Goal: Transaction & Acquisition: Purchase product/service

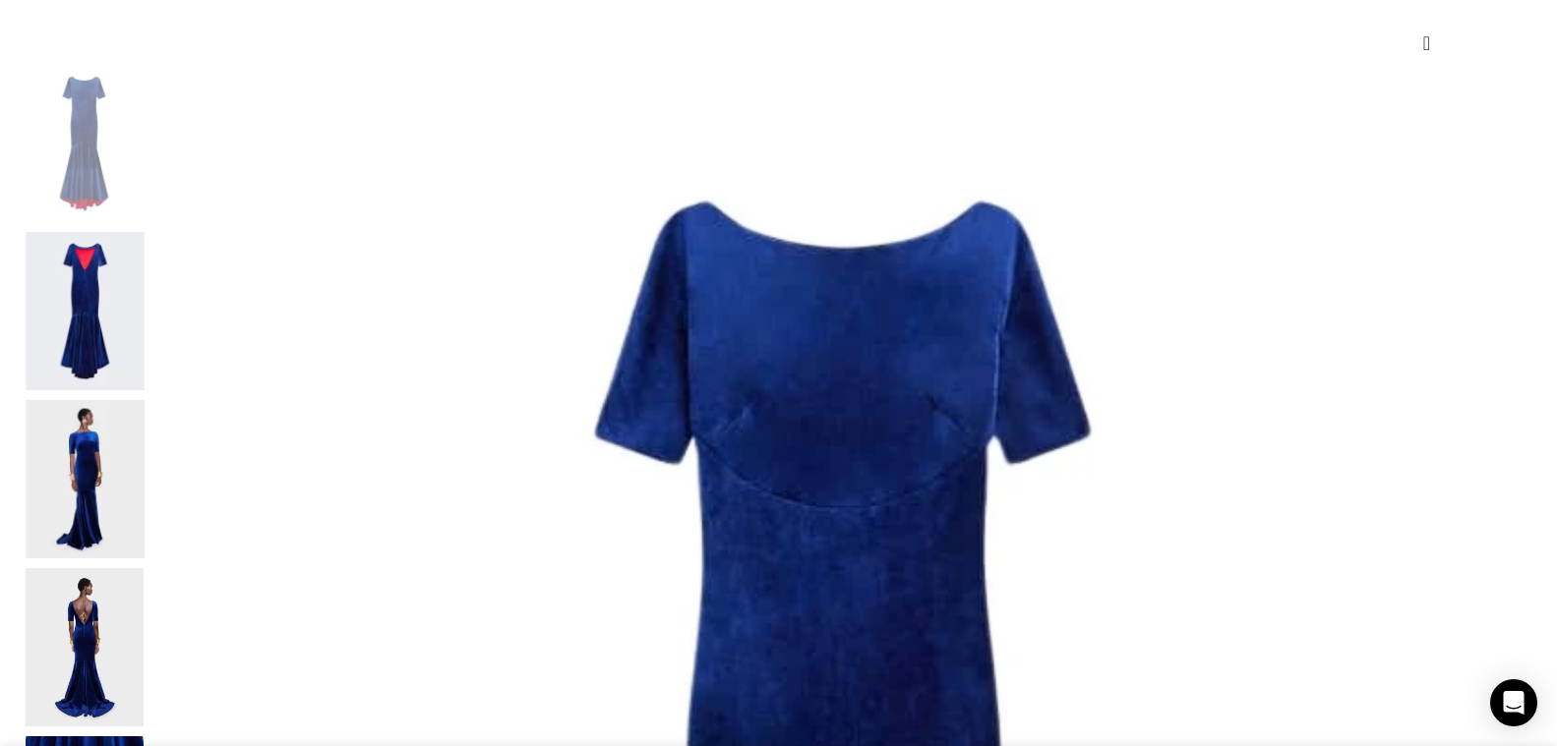
scroll to position [0, 828]
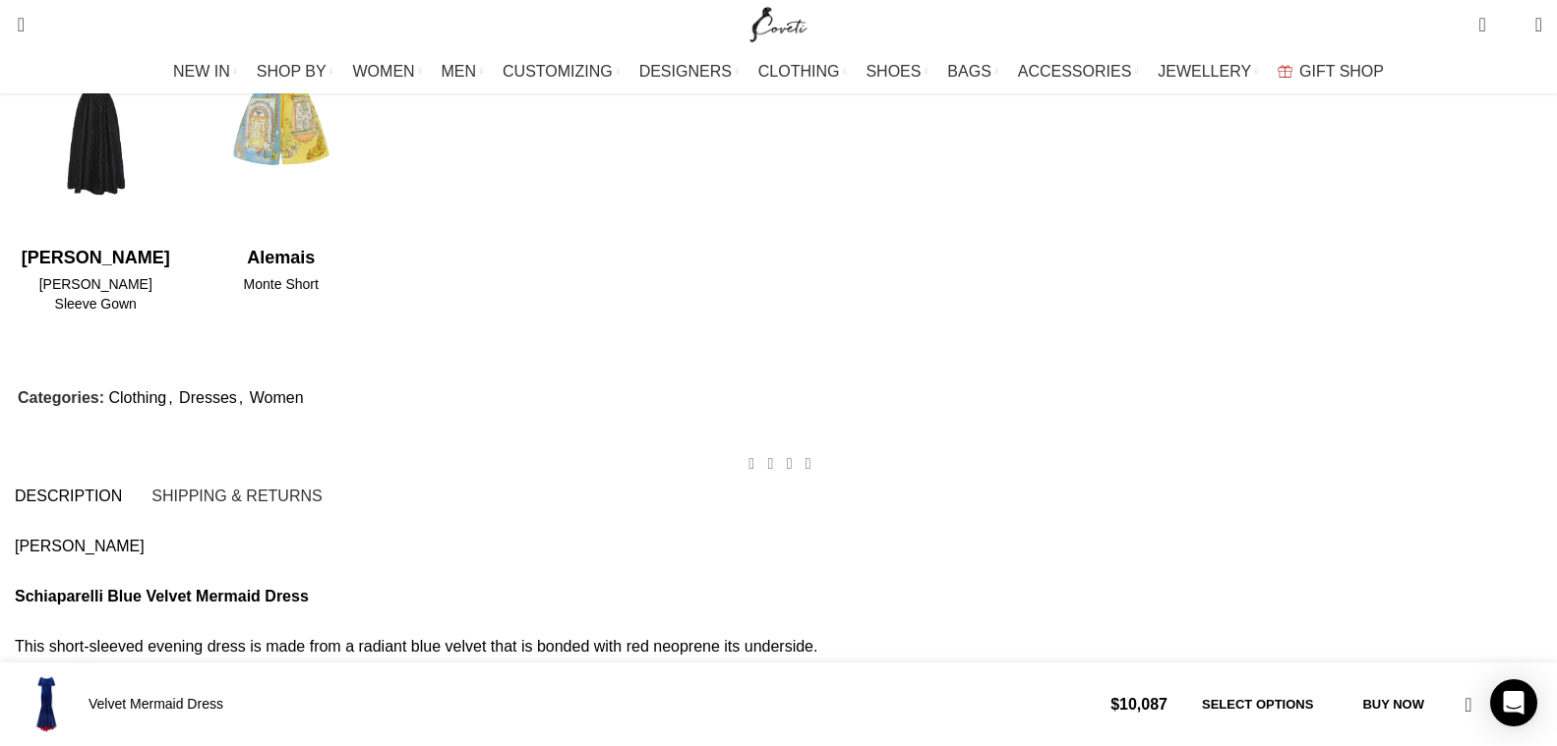
scroll to position [0, 2070]
click at [0, 0] on link "[PERSON_NAME]" at bounding box center [0, 0] width 0 height 0
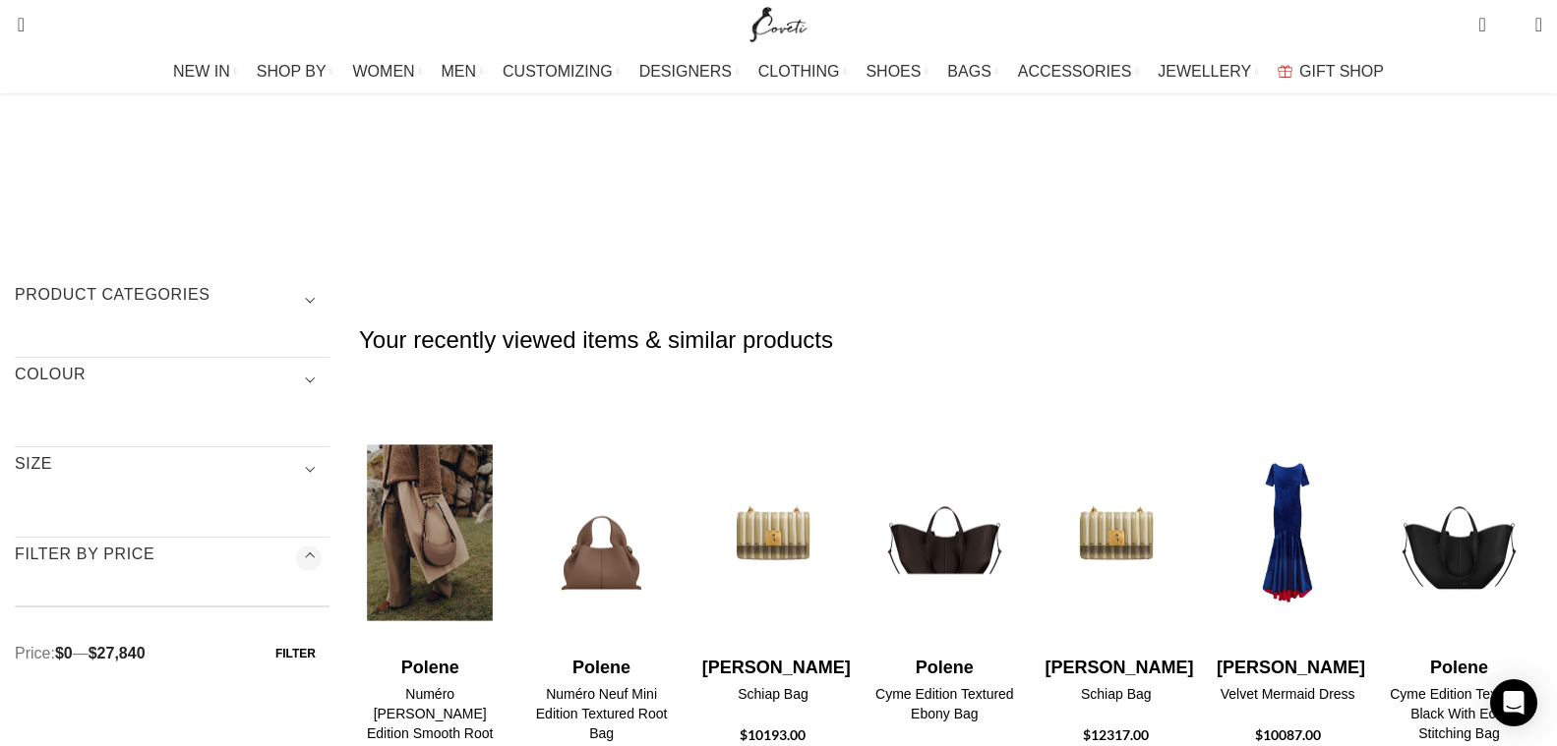
scroll to position [336, 0]
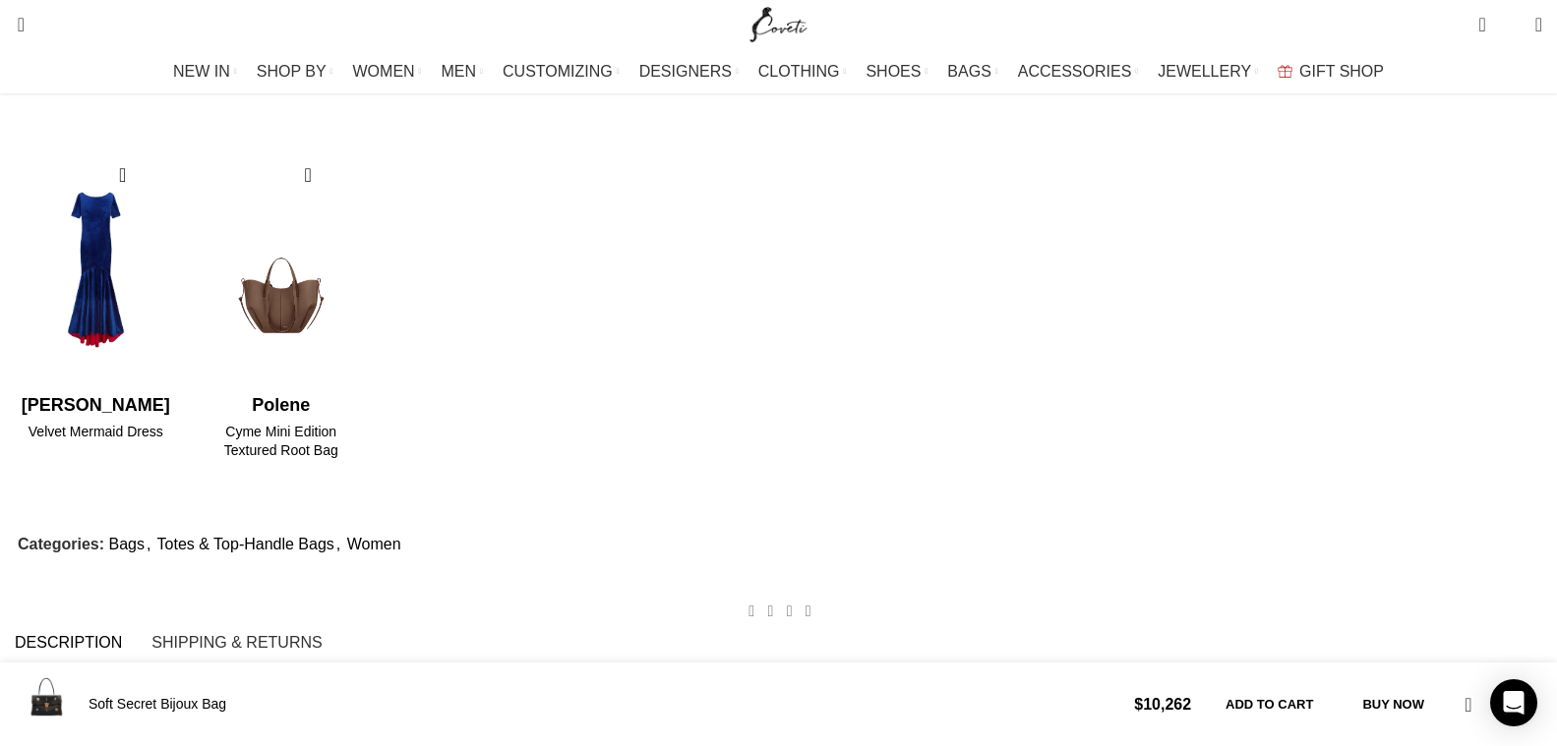
scroll to position [0, 3312]
